Goal: Find specific fact: Find specific page/section

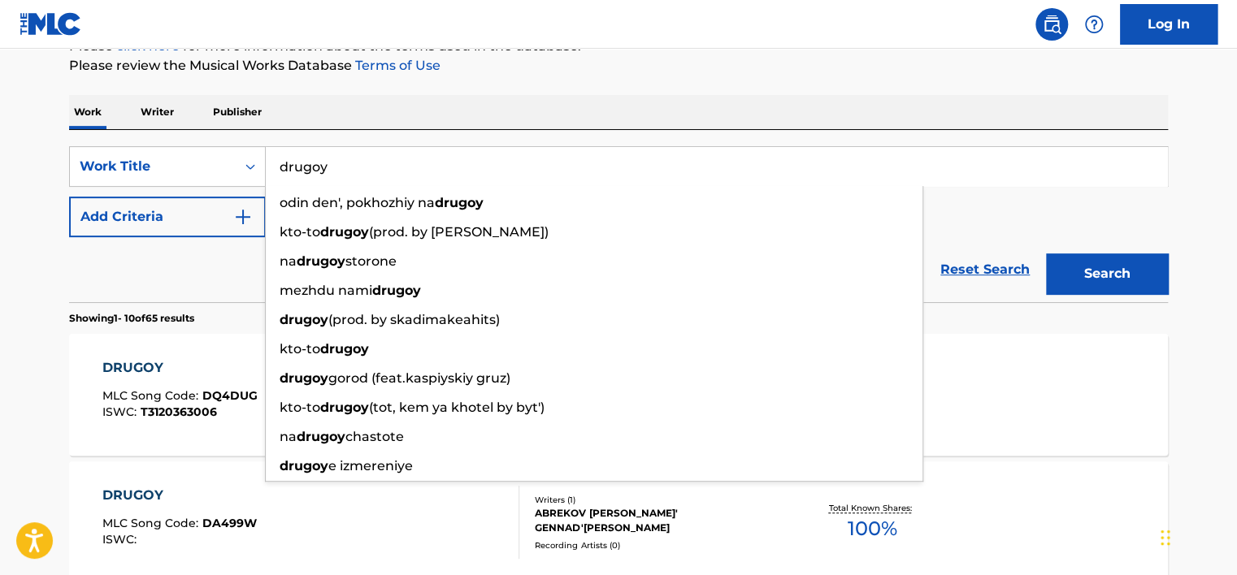
click at [348, 171] on input "drugoy" at bounding box center [716, 166] width 901 height 39
click at [224, 176] on div "Work Title" at bounding box center [153, 167] width 146 height 20
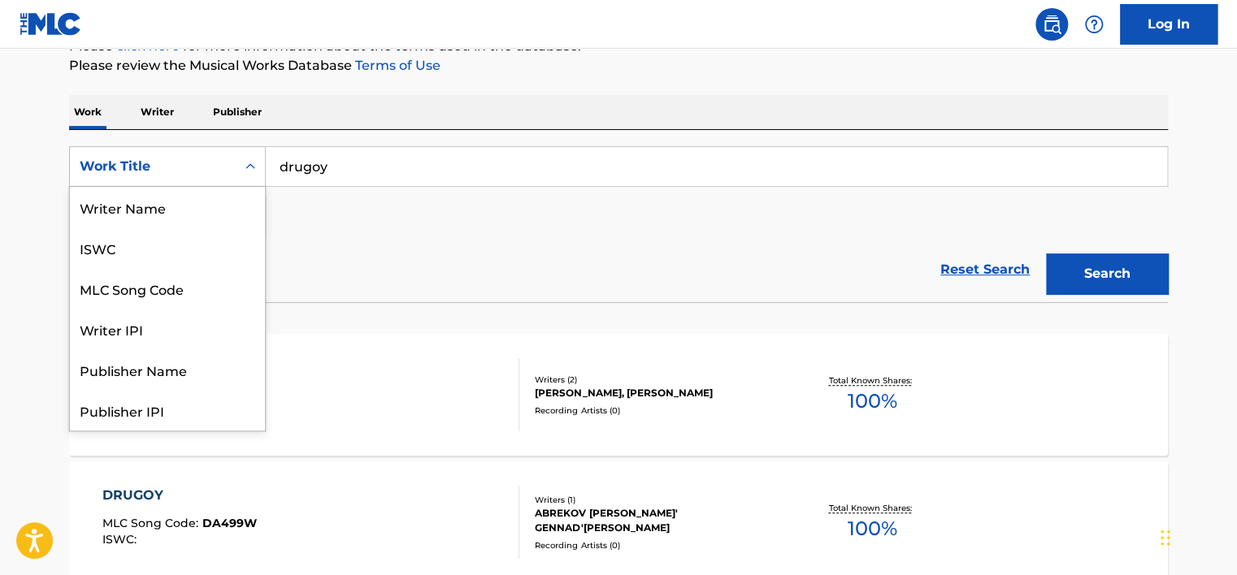
scroll to position [81, 0]
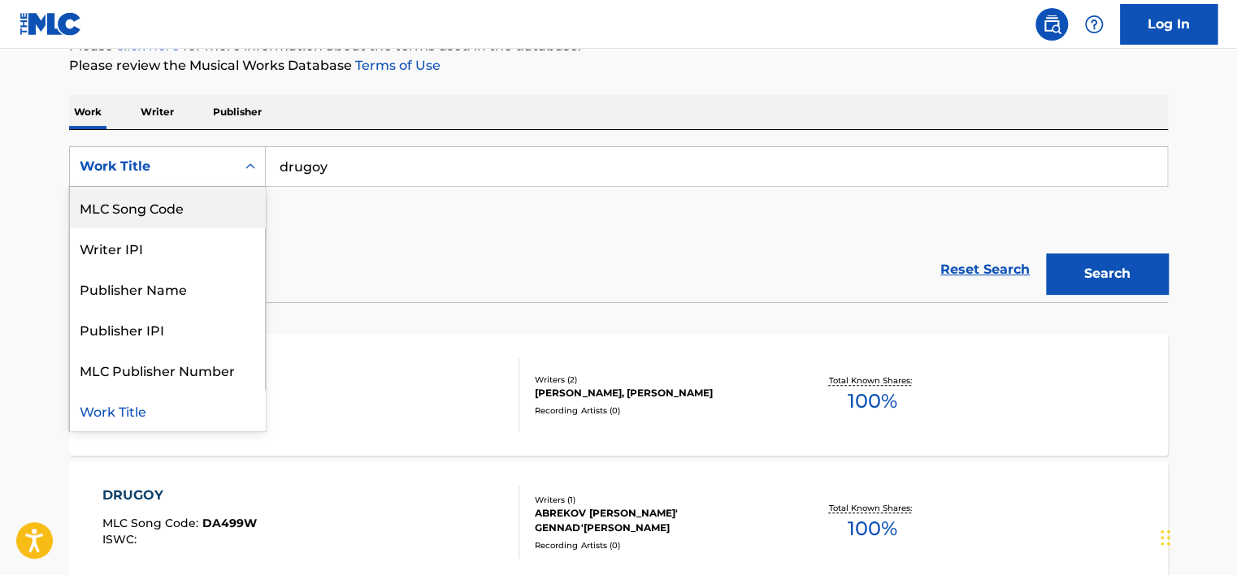
drag, startPoint x: 202, startPoint y: 213, endPoint x: 216, endPoint y: 210, distance: 14.8
click at [204, 213] on div "MLC Song Code" at bounding box center [167, 207] width 195 height 41
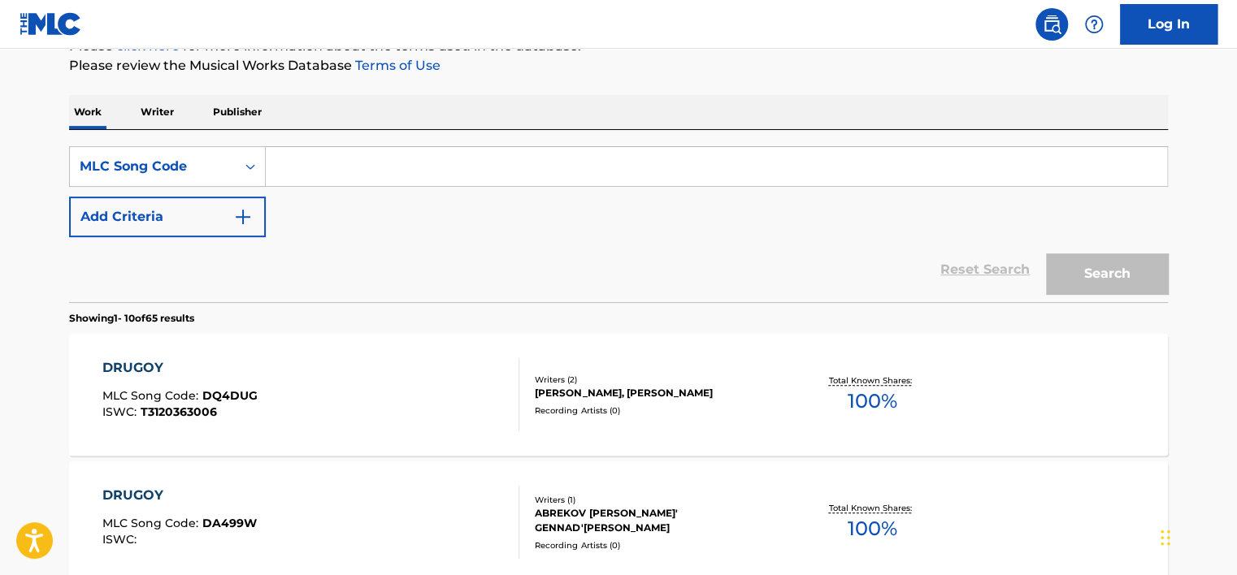
click at [364, 150] on input "Search Form" at bounding box center [716, 166] width 901 height 39
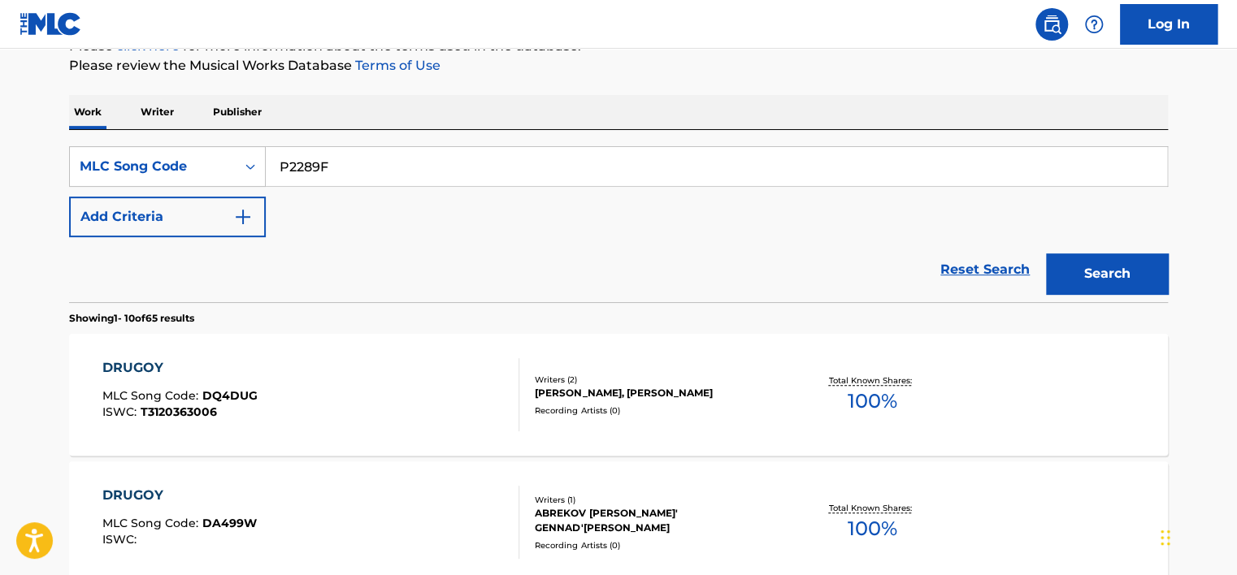
click at [1160, 274] on button "Search" at bounding box center [1107, 274] width 122 height 41
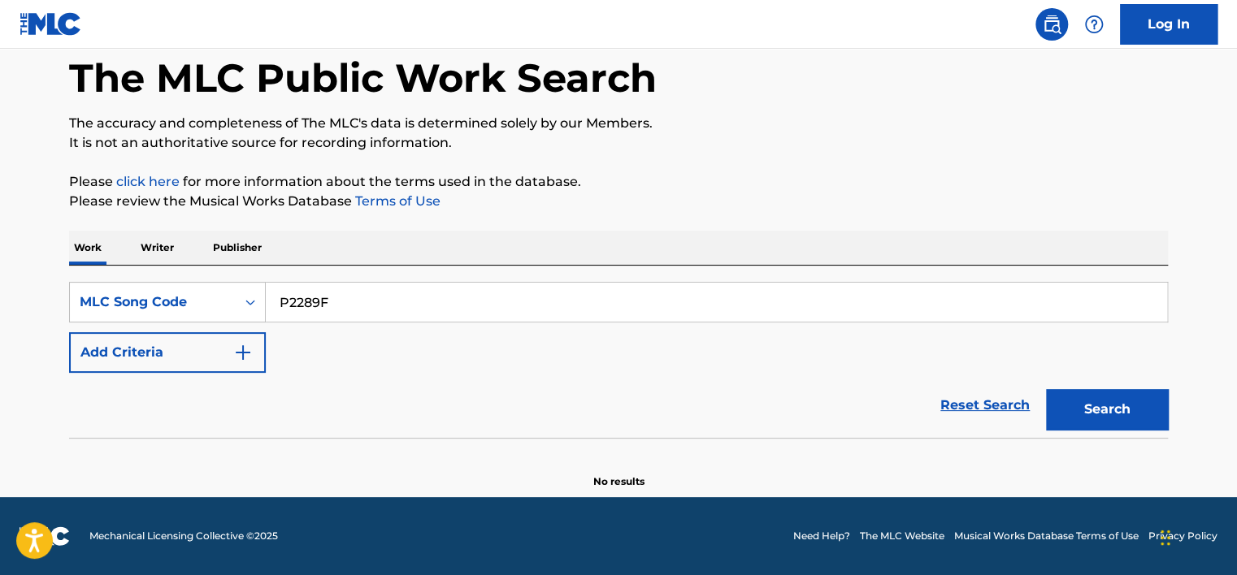
scroll to position [79, 0]
click at [421, 319] on input "P2289F" at bounding box center [716, 303] width 901 height 39
type input "P2289F"
click at [1046, 390] on button "Search" at bounding box center [1107, 410] width 122 height 41
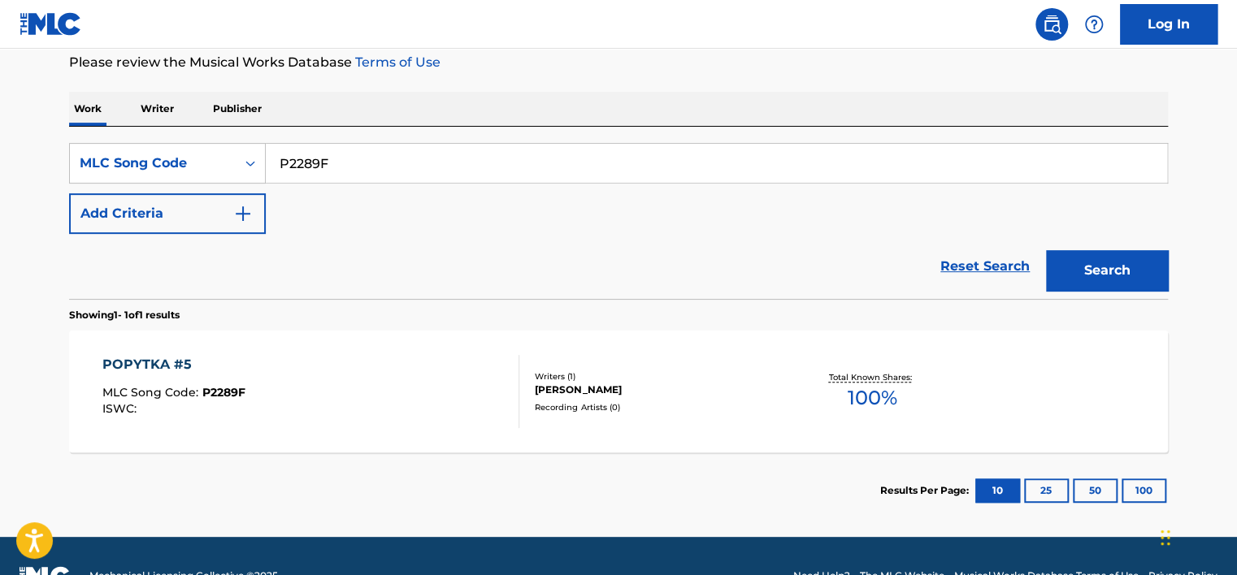
scroll to position [241, 0]
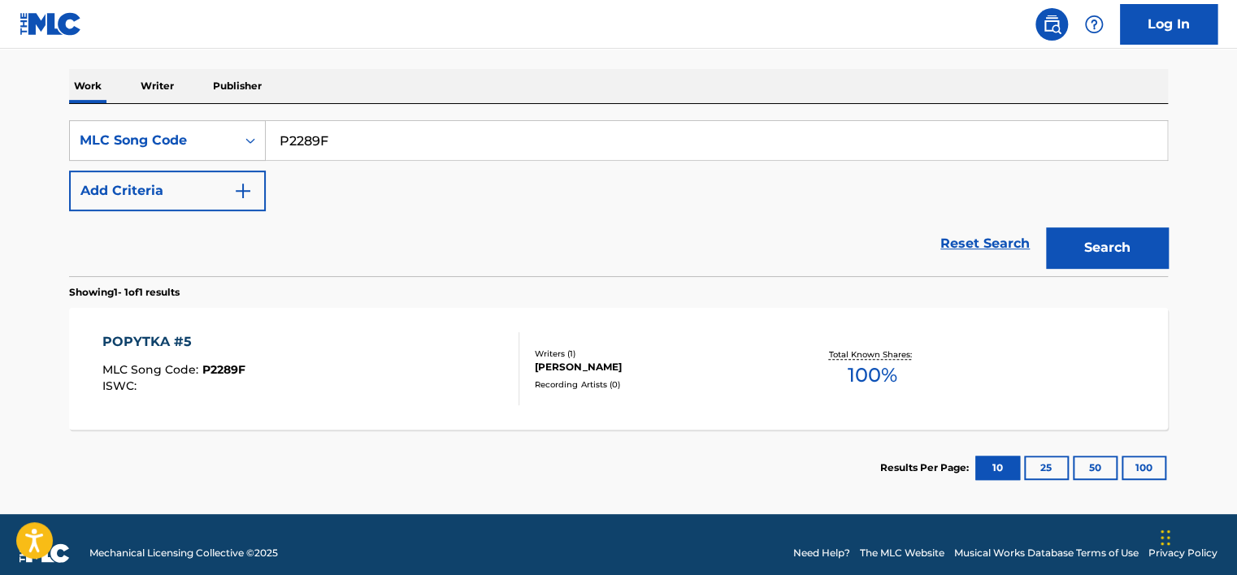
click at [356, 371] on div "POPYTKA #5 MLC Song Code : P2289F ISWC :" at bounding box center [311, 368] width 418 height 73
